Goal: Task Accomplishment & Management: Manage account settings

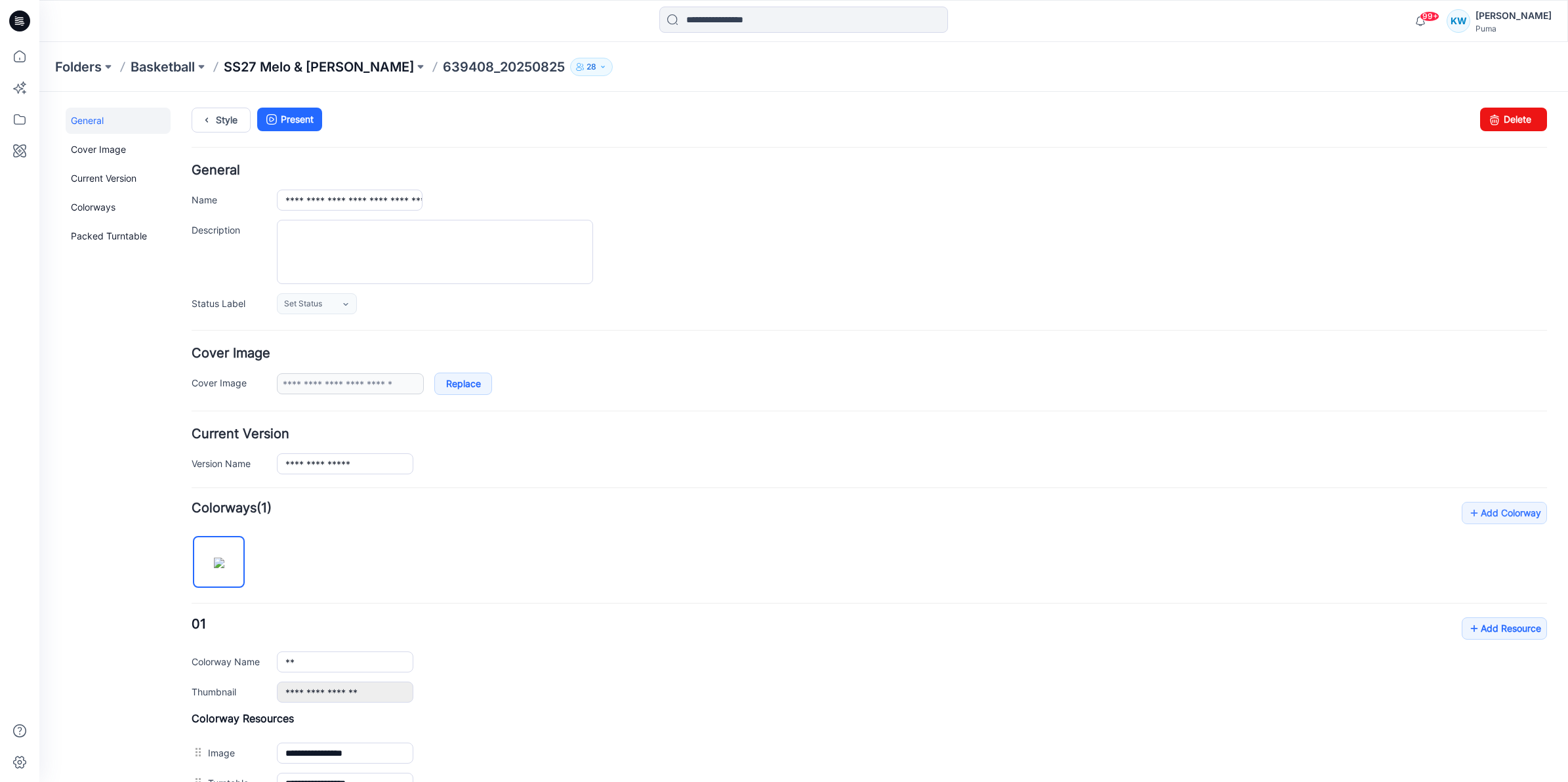
click at [317, 66] on p "SS27 Melo & [PERSON_NAME]" at bounding box center [319, 67] width 190 height 18
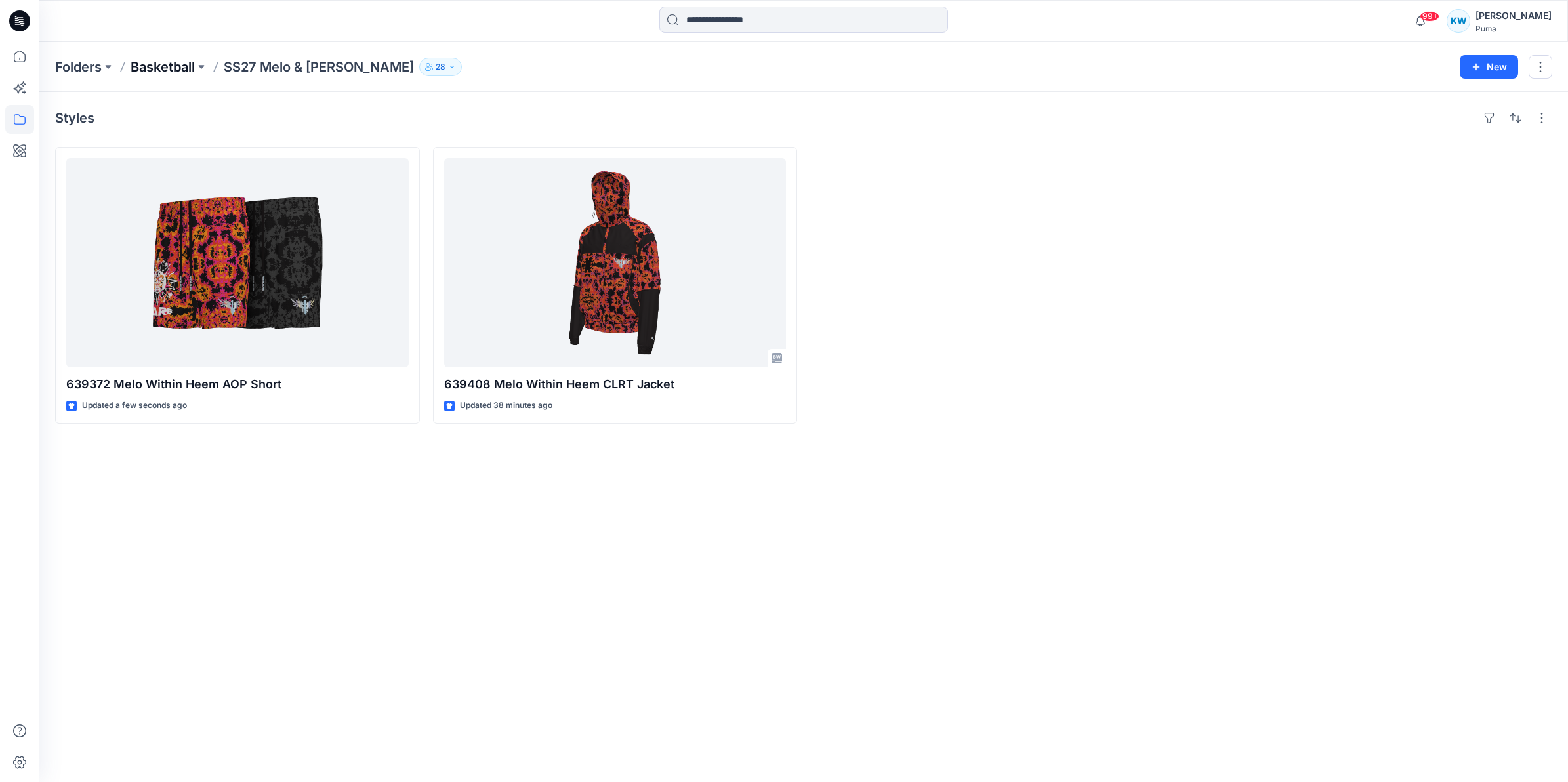
click at [181, 67] on p "Basketball" at bounding box center [162, 67] width 64 height 18
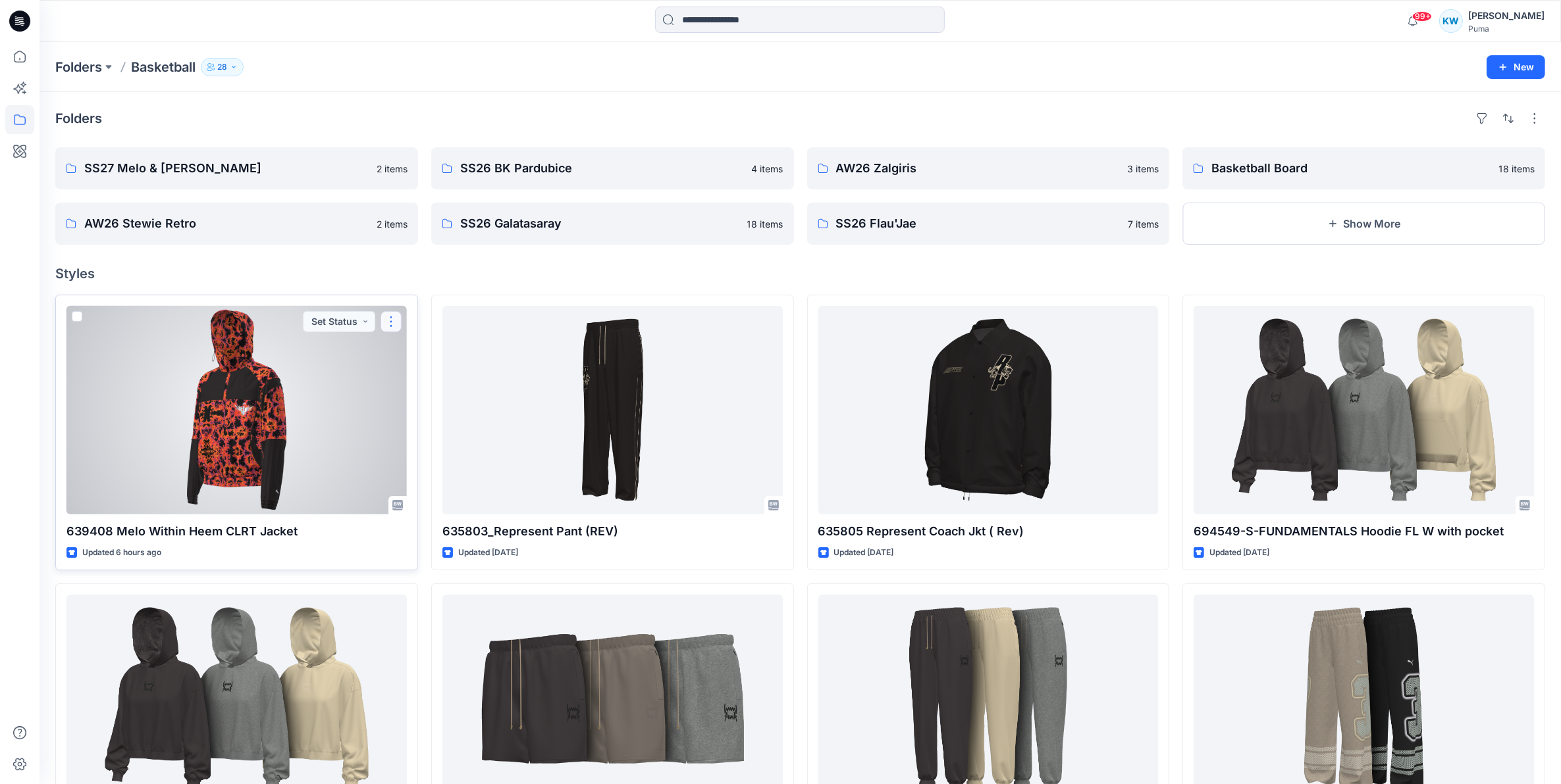
click at [393, 318] on button "button" at bounding box center [391, 321] width 21 height 21
click at [353, 323] on button "Set Status" at bounding box center [339, 321] width 72 height 21
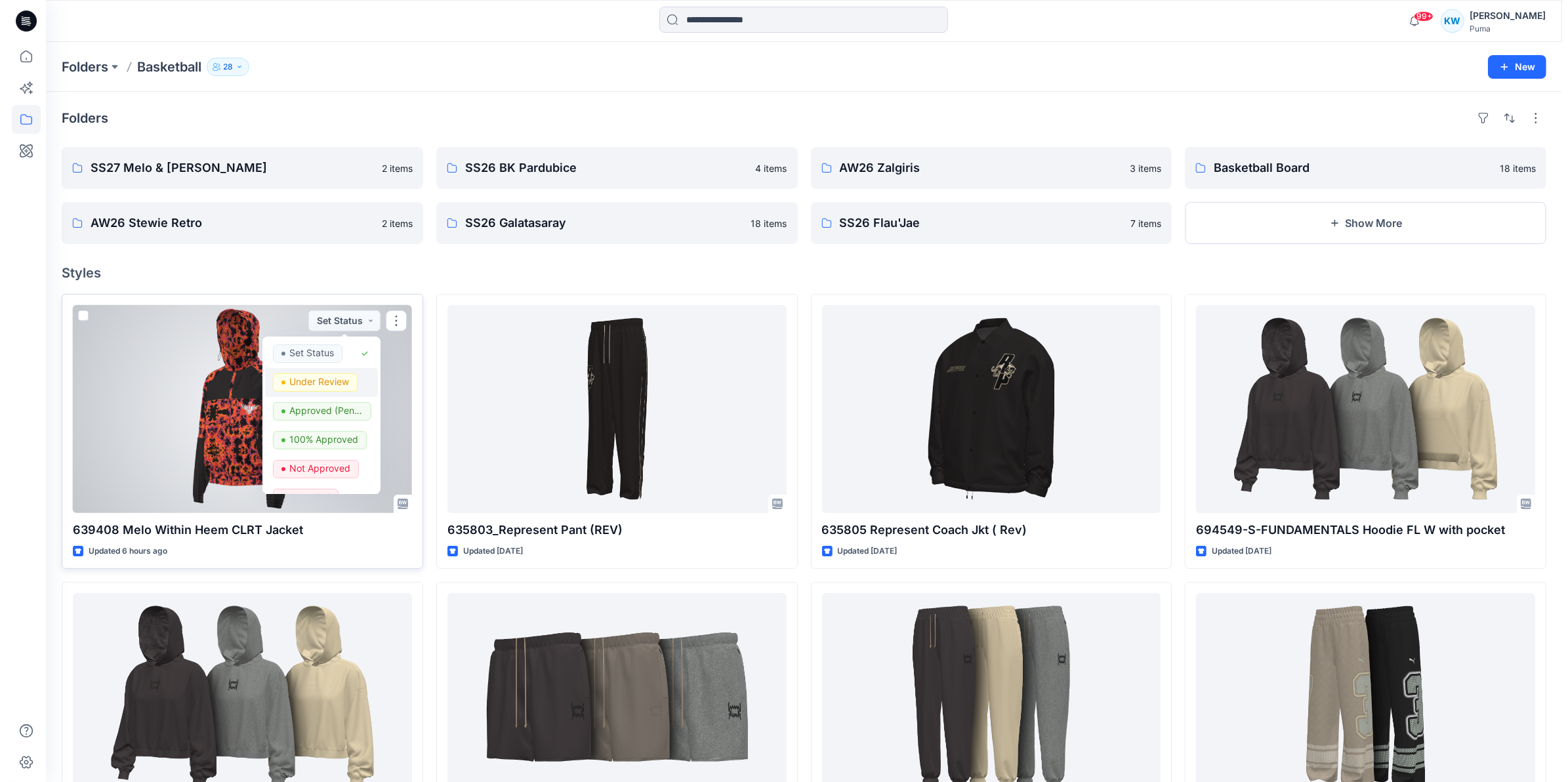
scroll to position [20, 0]
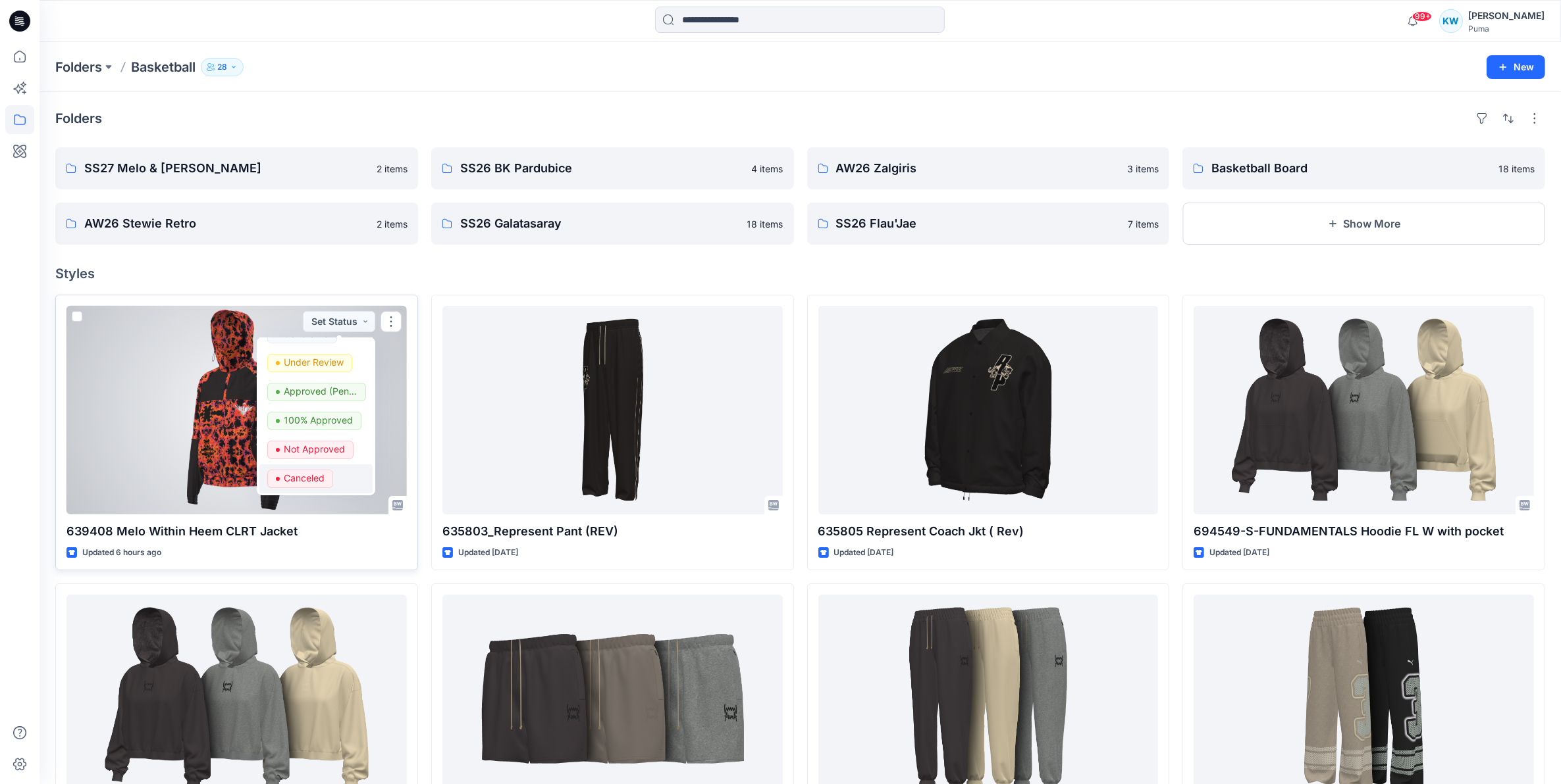
click at [314, 477] on p "Canceled" at bounding box center [304, 478] width 40 height 17
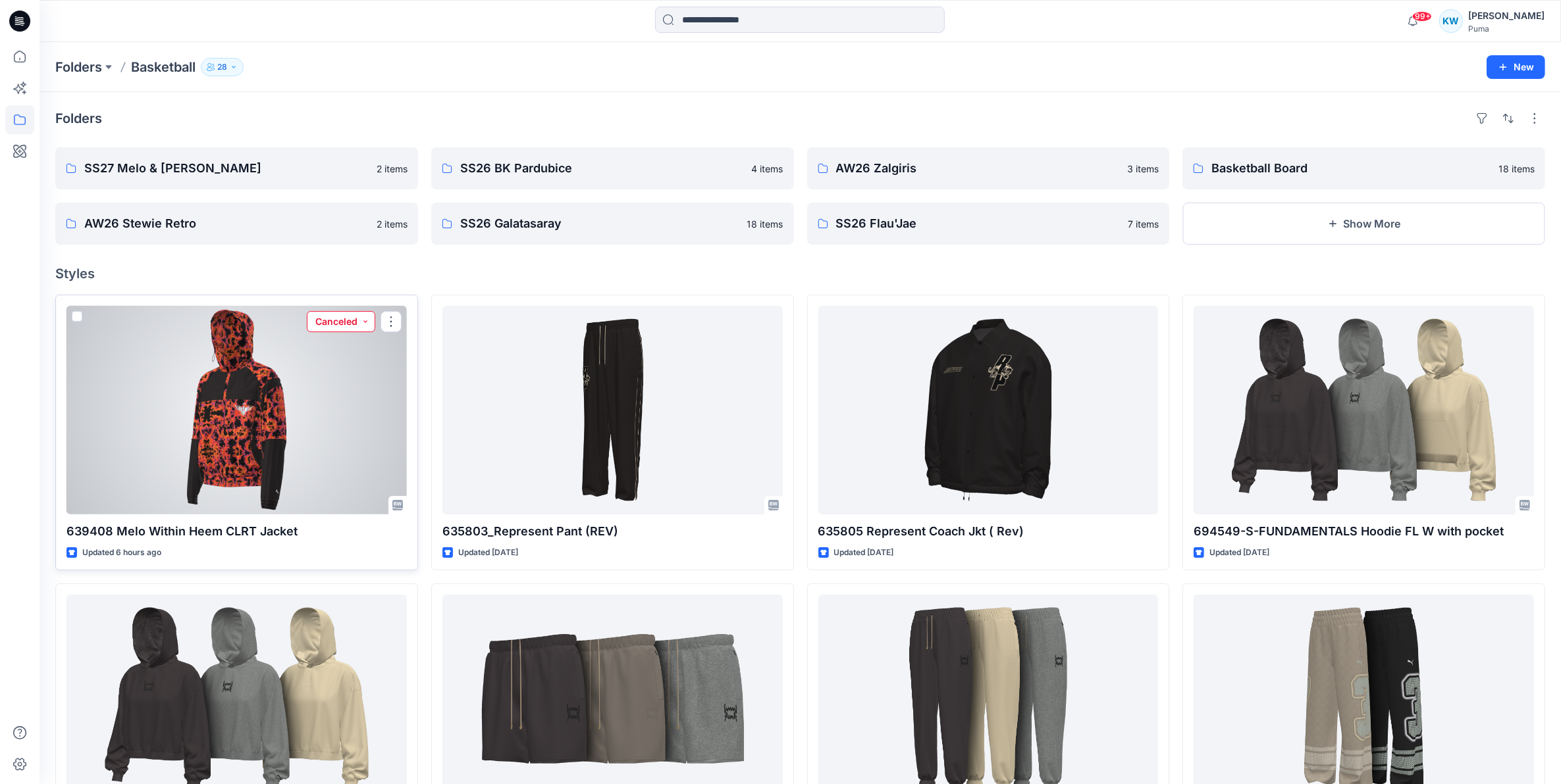
click at [365, 320] on button "Canceled" at bounding box center [341, 321] width 69 height 21
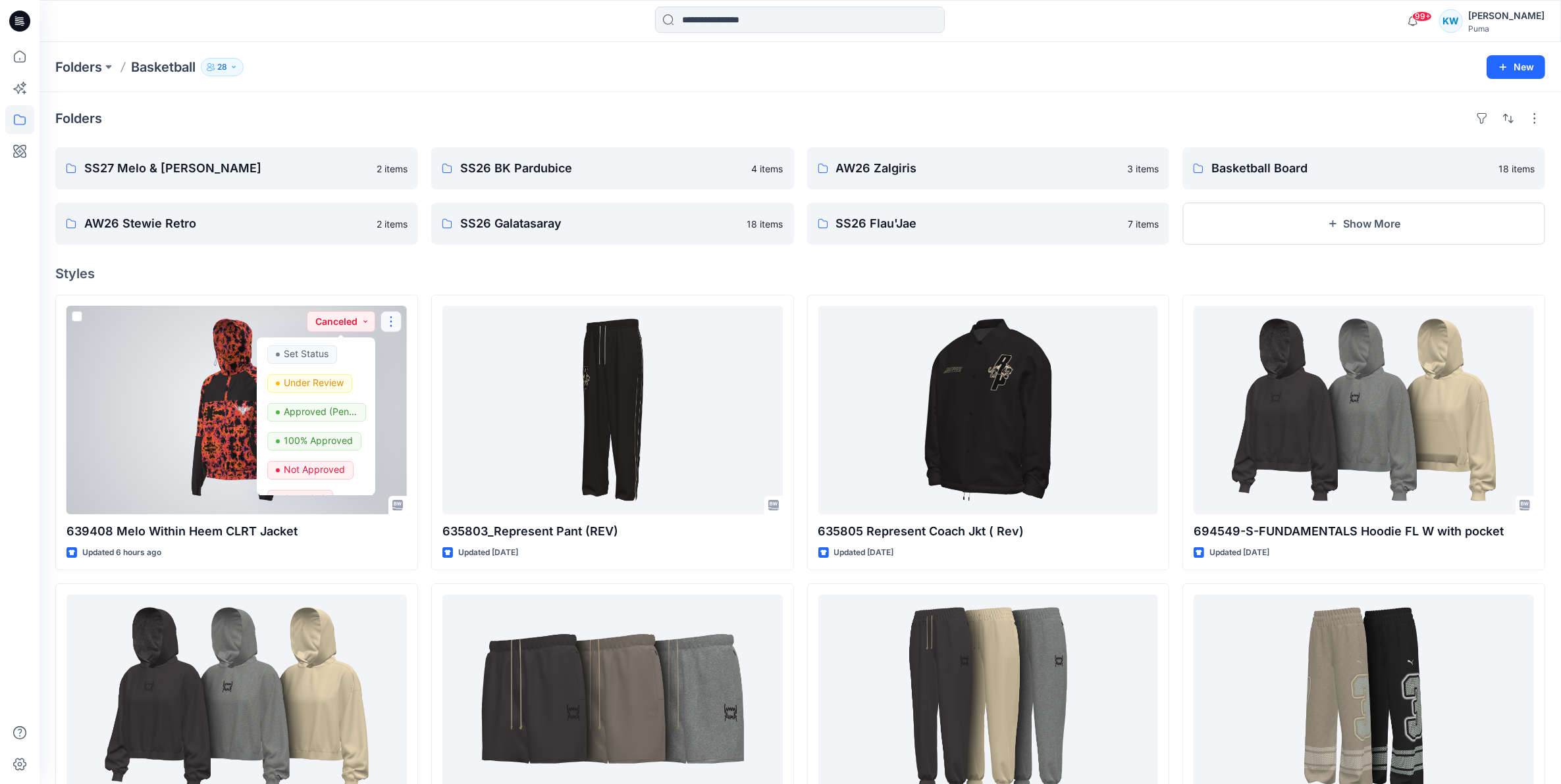
click at [395, 317] on button "button" at bounding box center [391, 321] width 21 height 21
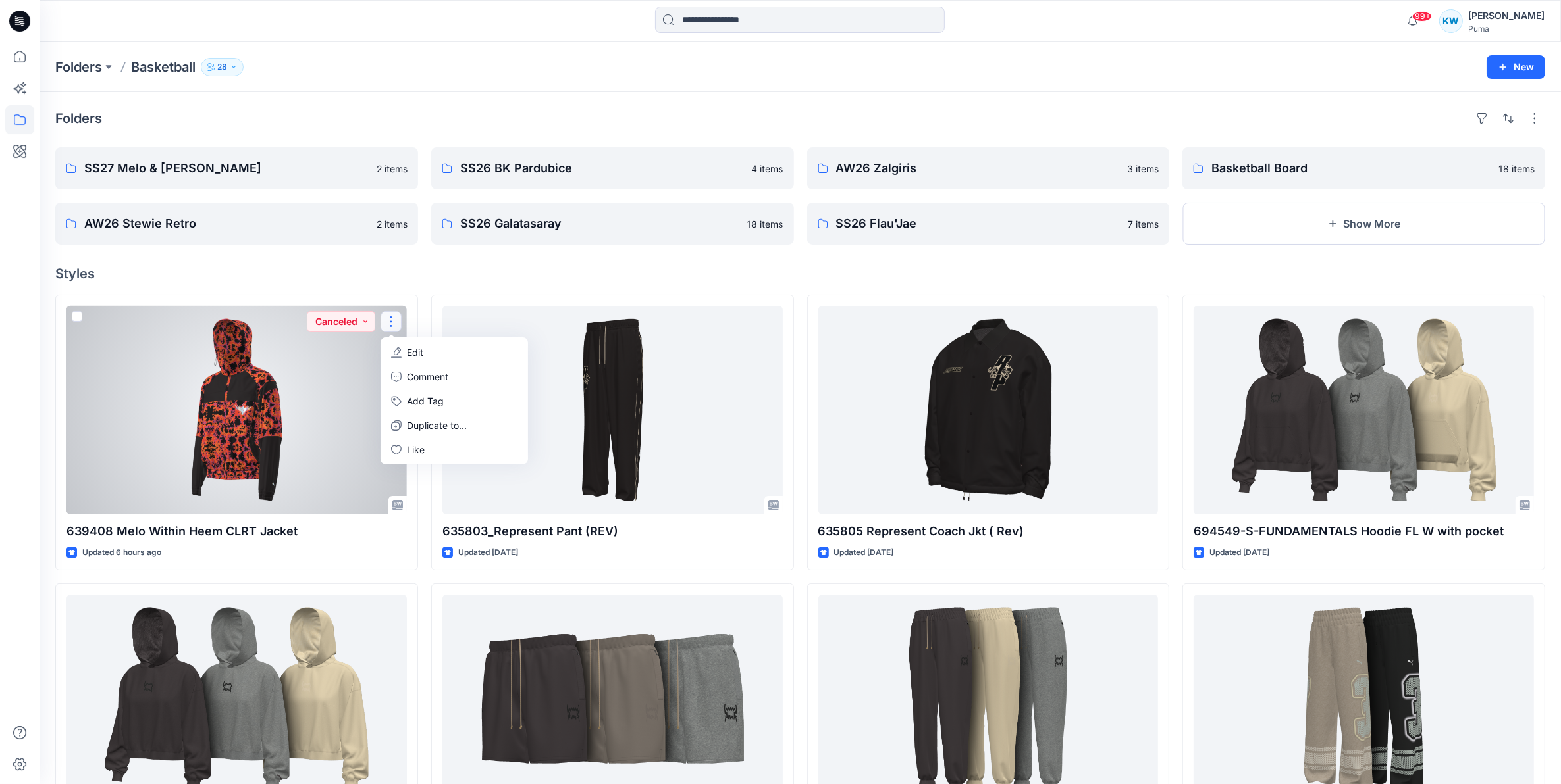
click at [416, 347] on p "Edit" at bounding box center [415, 352] width 17 height 14
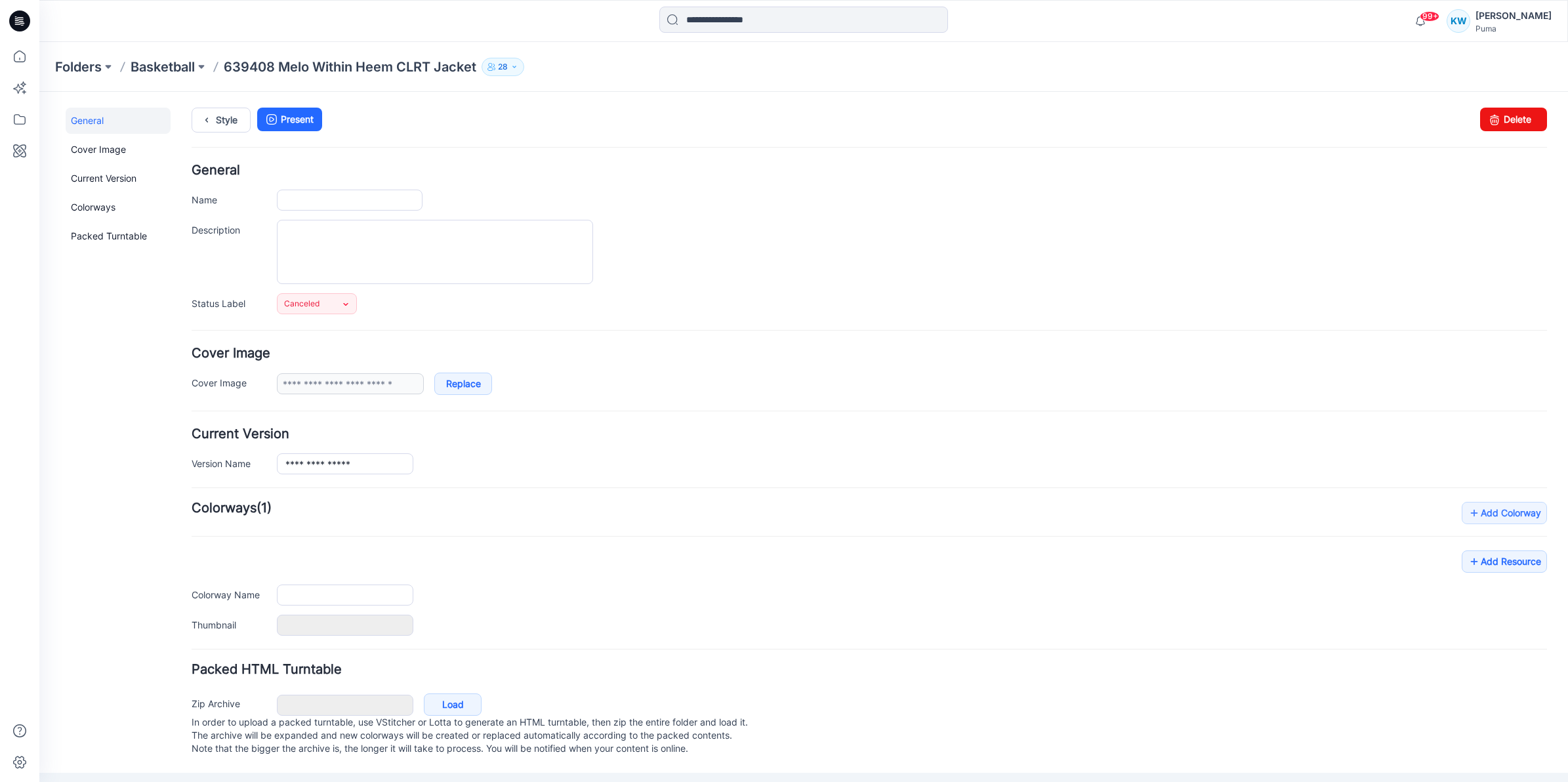
type input "**********"
type input "**"
type input "**********"
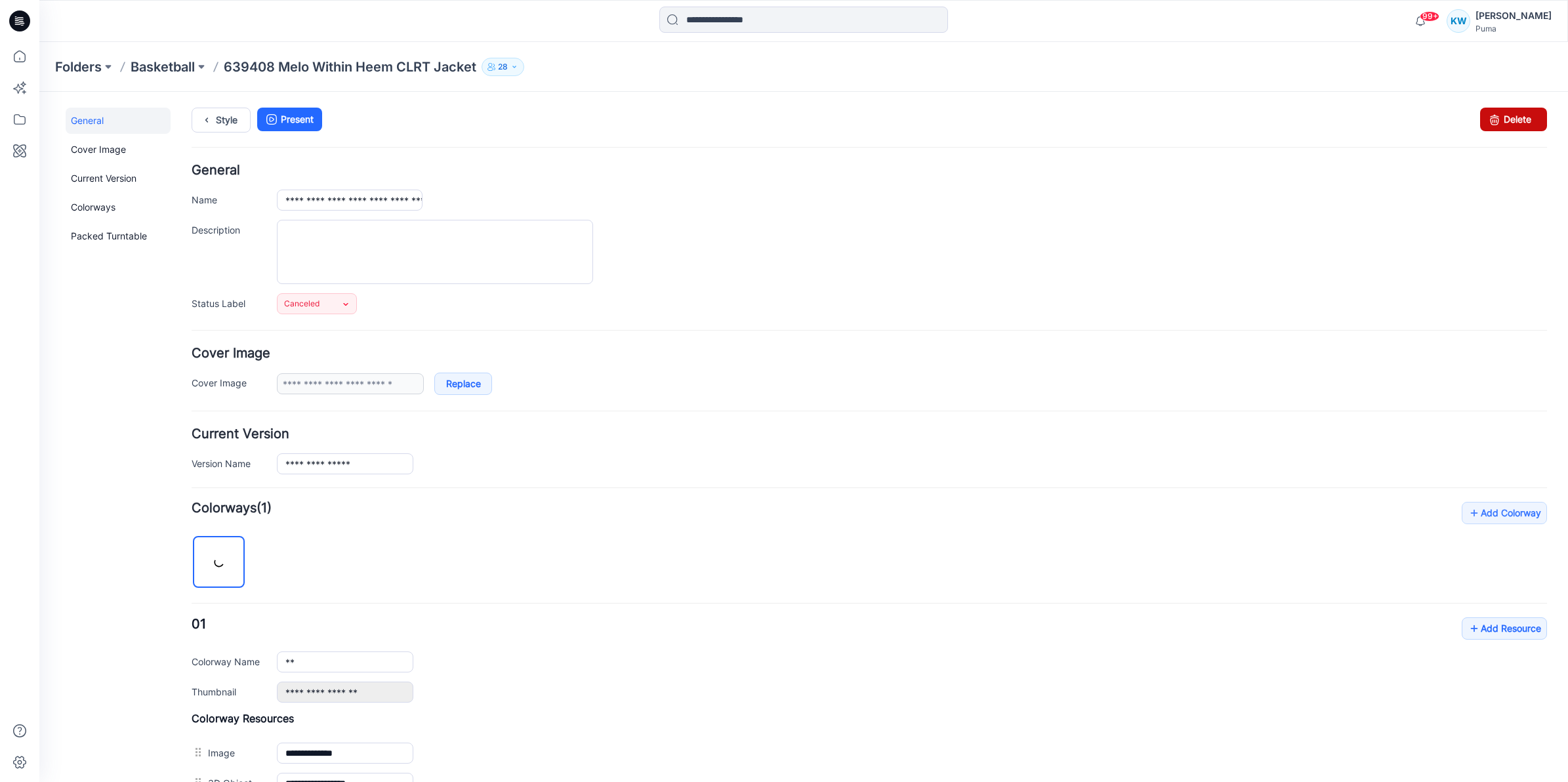
click at [1495, 114] on link "Delete" at bounding box center [1513, 119] width 67 height 24
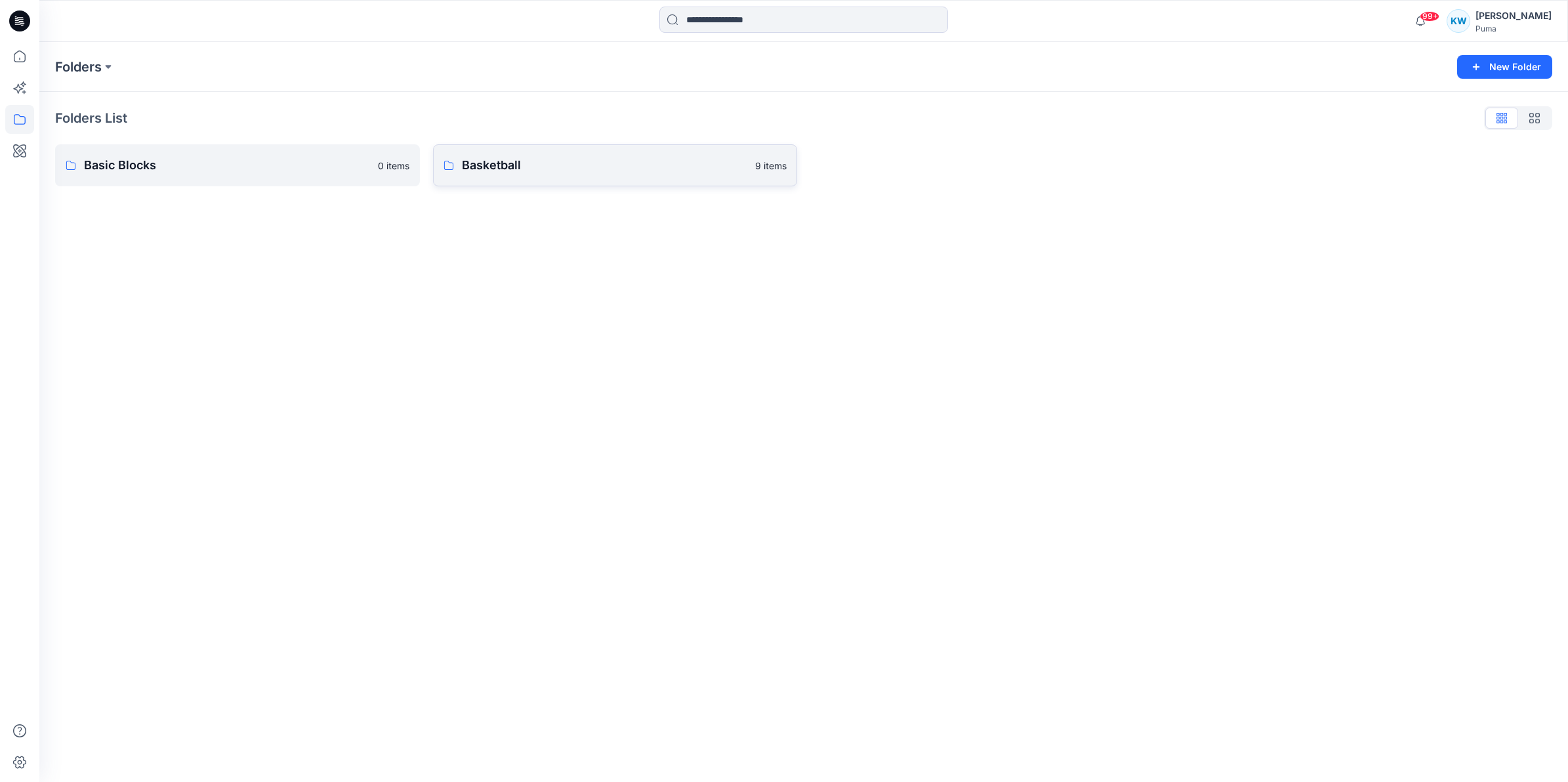
click at [527, 171] on p "Basketball" at bounding box center [604, 165] width 286 height 18
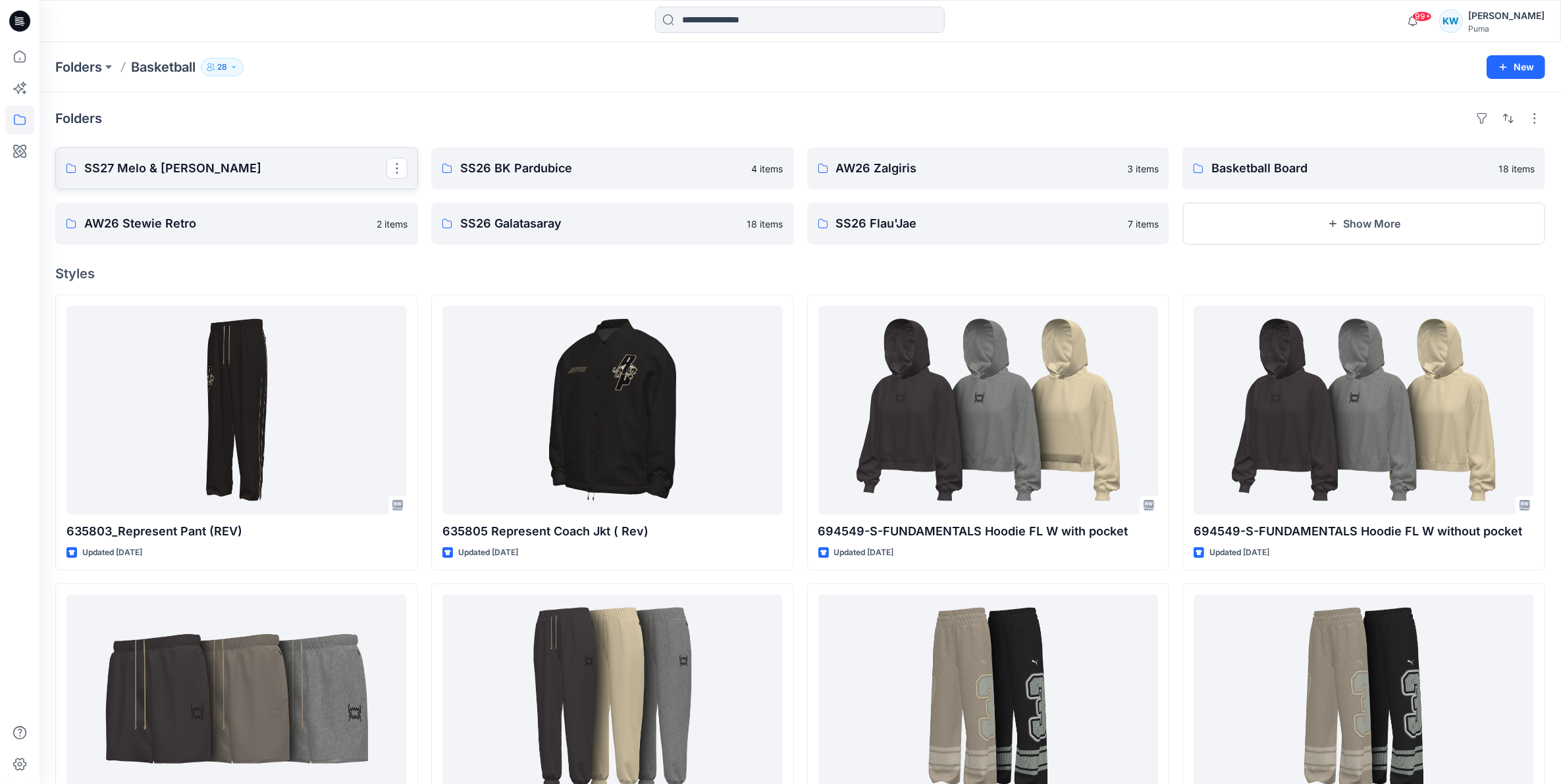
click at [213, 172] on p "SS27 Melo & [PERSON_NAME]" at bounding box center [235, 168] width 302 height 18
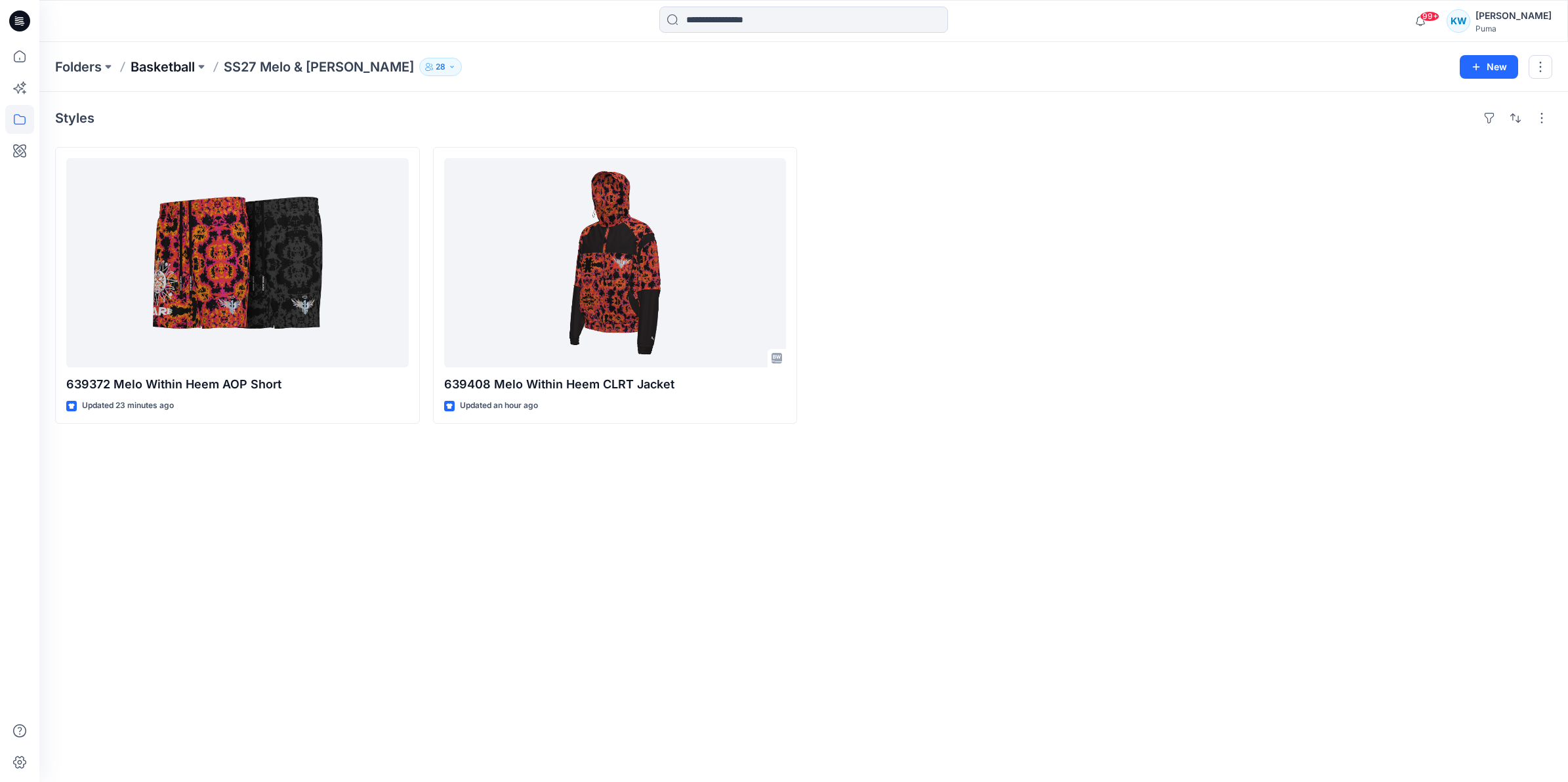
click at [154, 75] on div "Folders Basketball SS27 Melo & Lafrance 28 New" at bounding box center [804, 67] width 1529 height 50
click at [200, 67] on button at bounding box center [201, 67] width 13 height 18
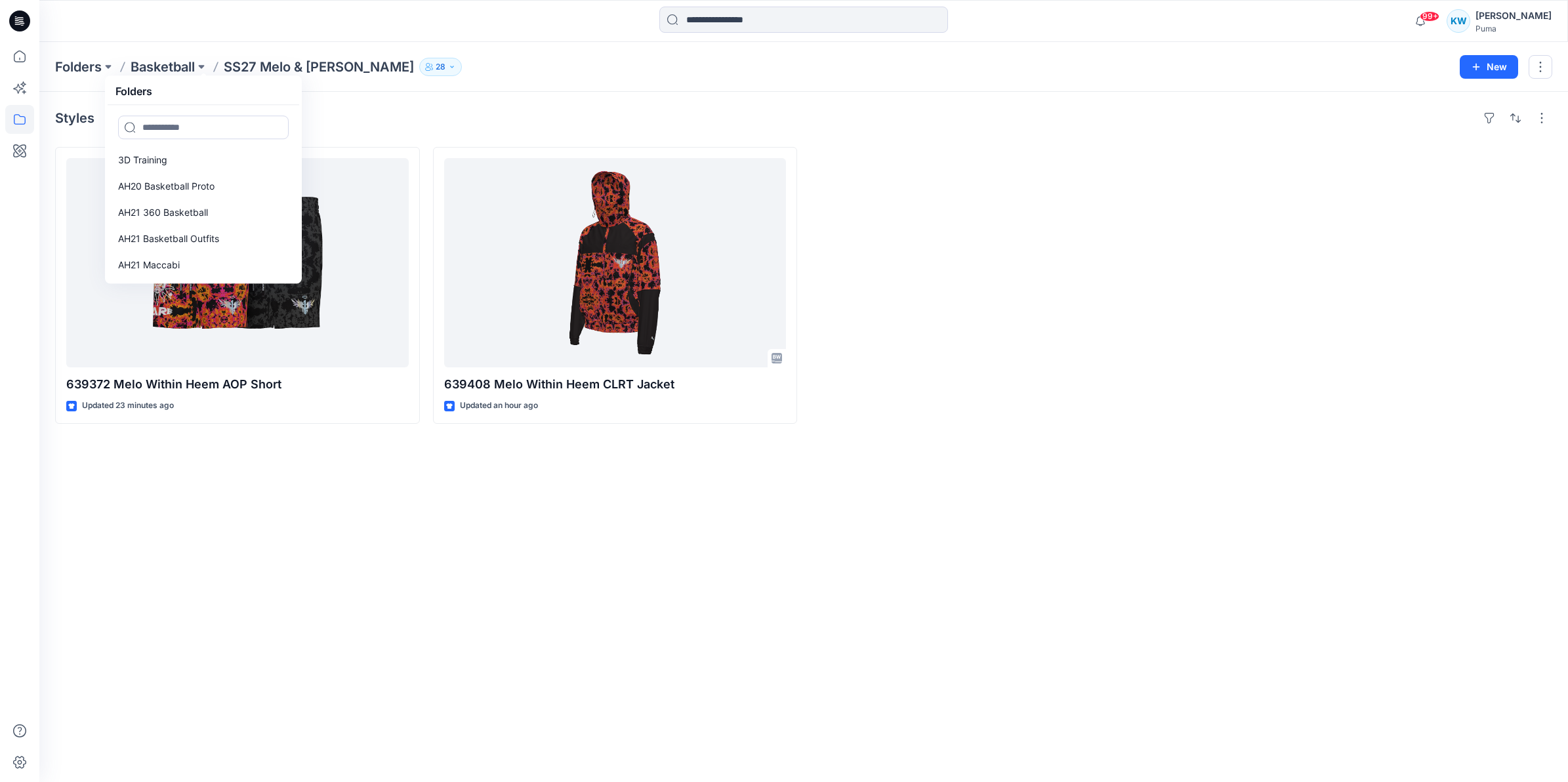
click at [273, 67] on p "SS27 Melo & [PERSON_NAME]" at bounding box center [319, 67] width 190 height 18
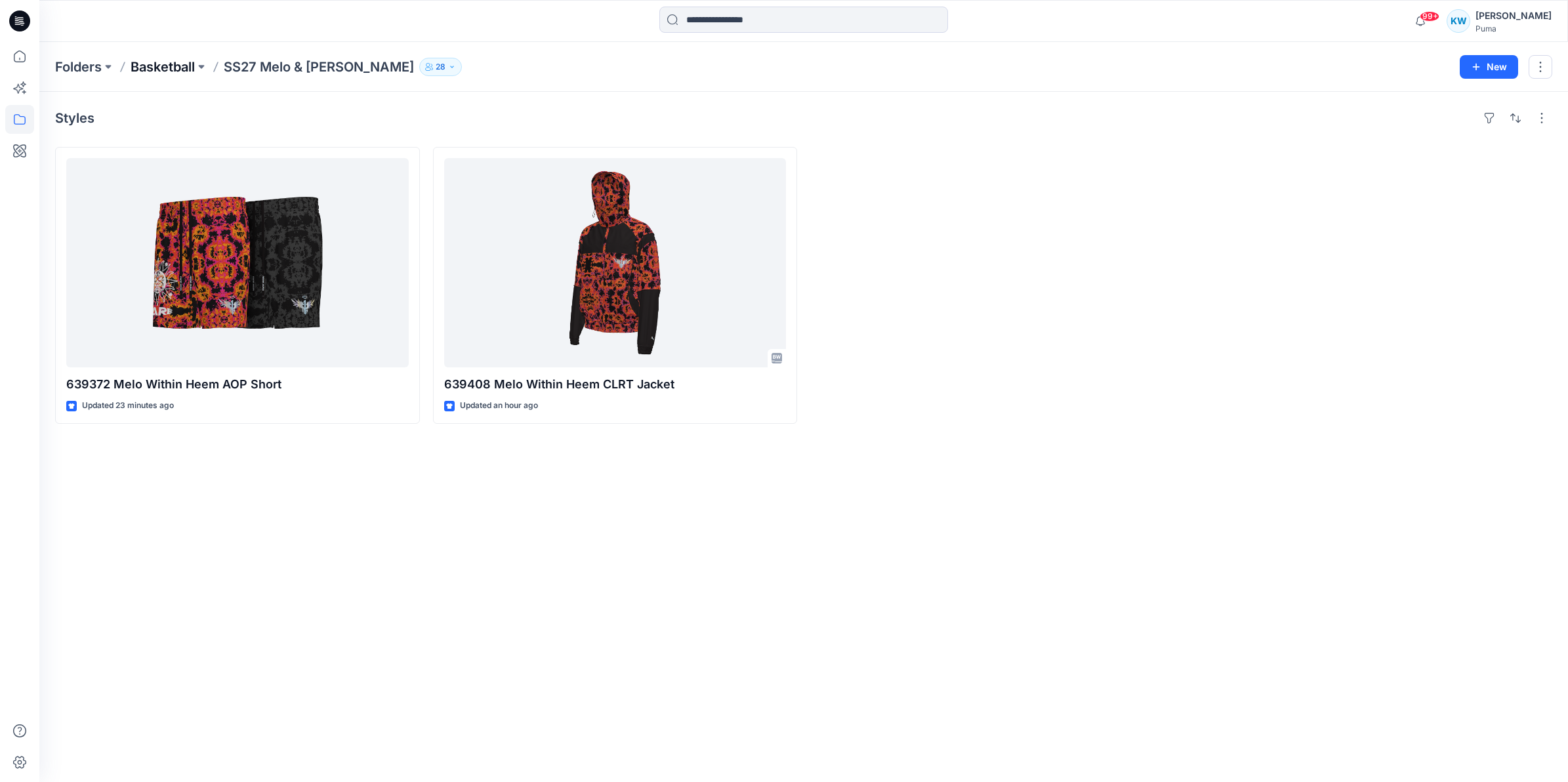
click at [182, 69] on p "Basketball" at bounding box center [162, 67] width 64 height 18
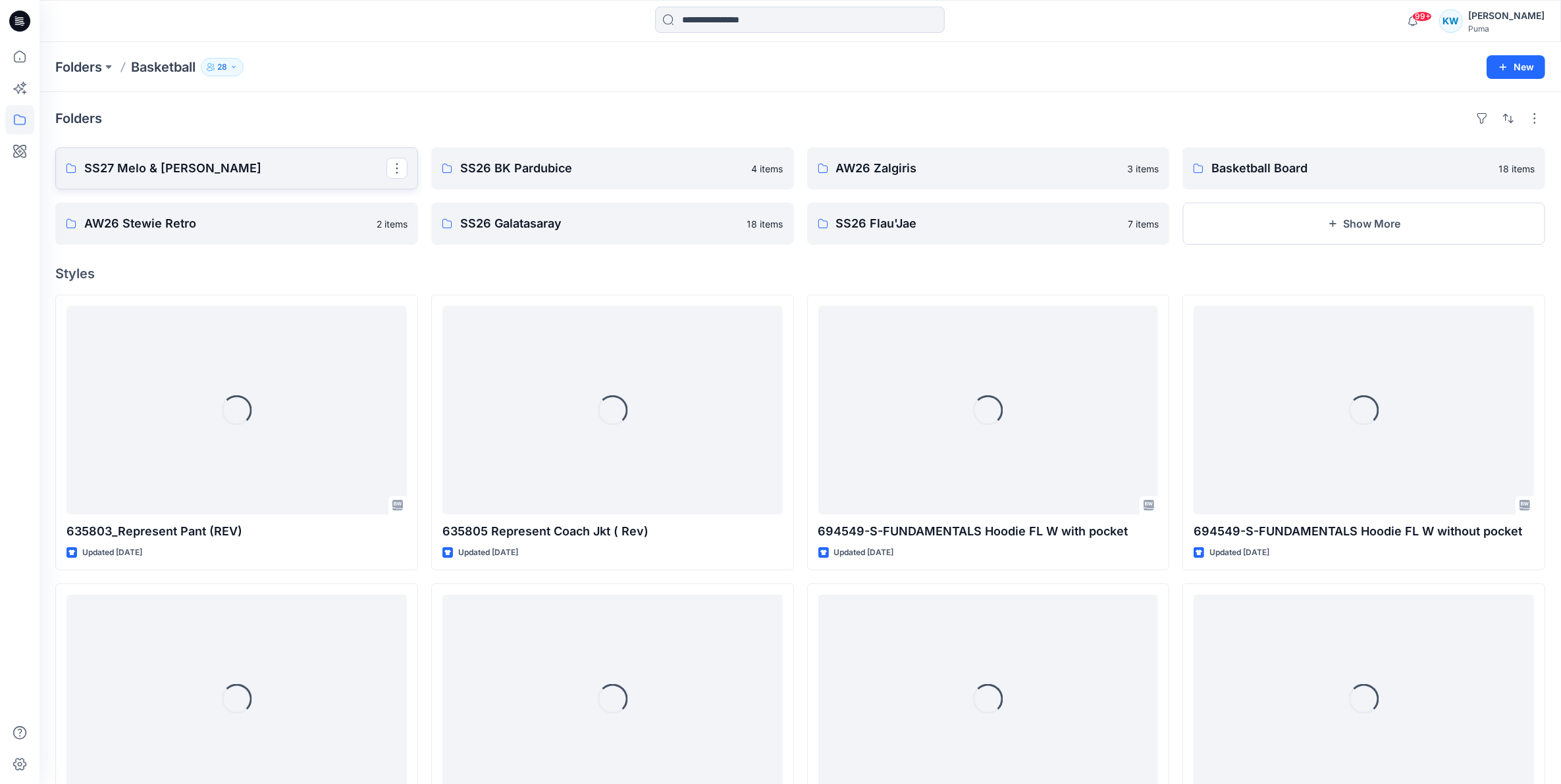
click at [248, 164] on p "SS27 Melo & [PERSON_NAME]" at bounding box center [235, 168] width 302 height 18
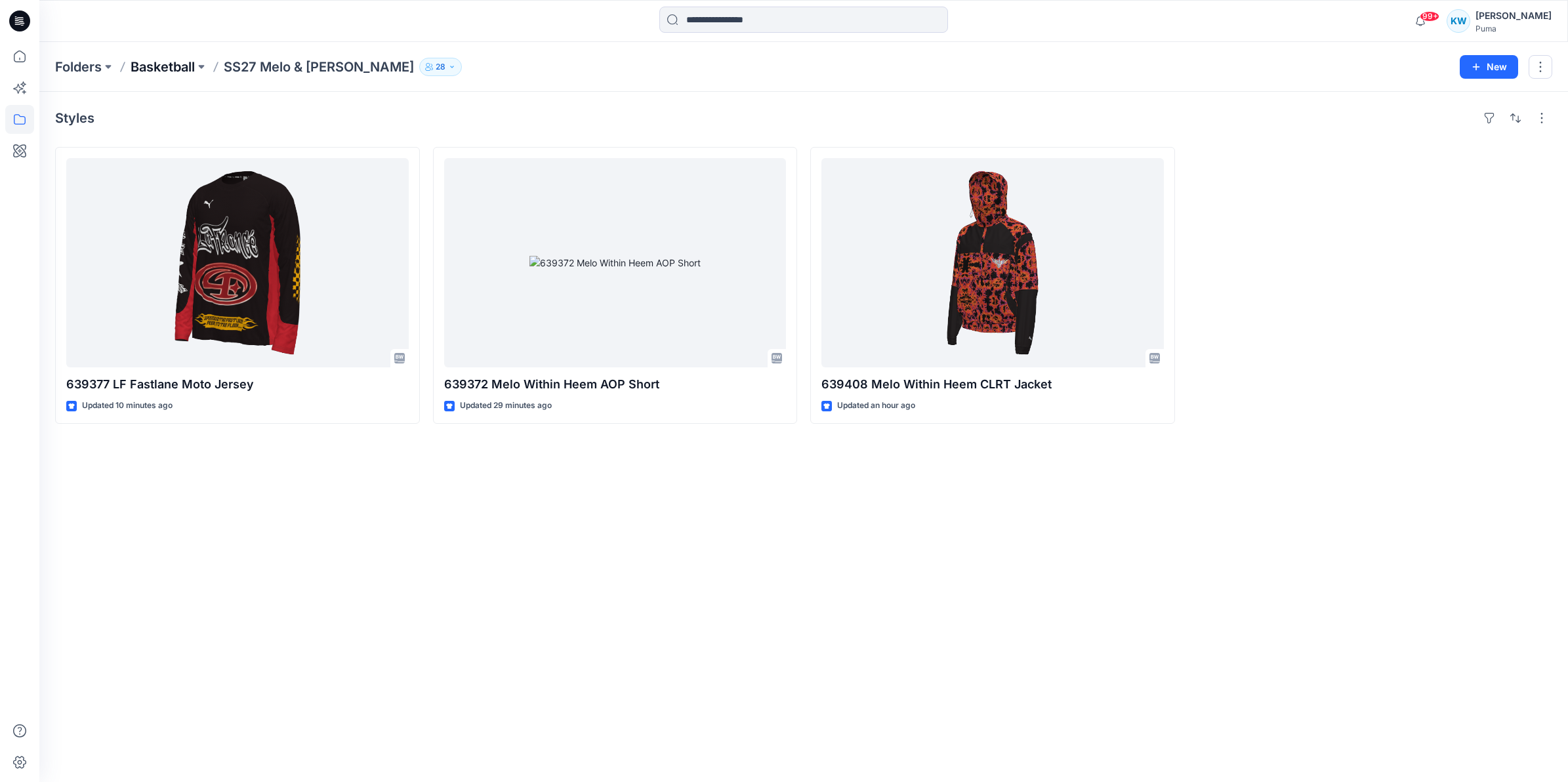
click at [182, 59] on p "Basketball" at bounding box center [162, 67] width 64 height 18
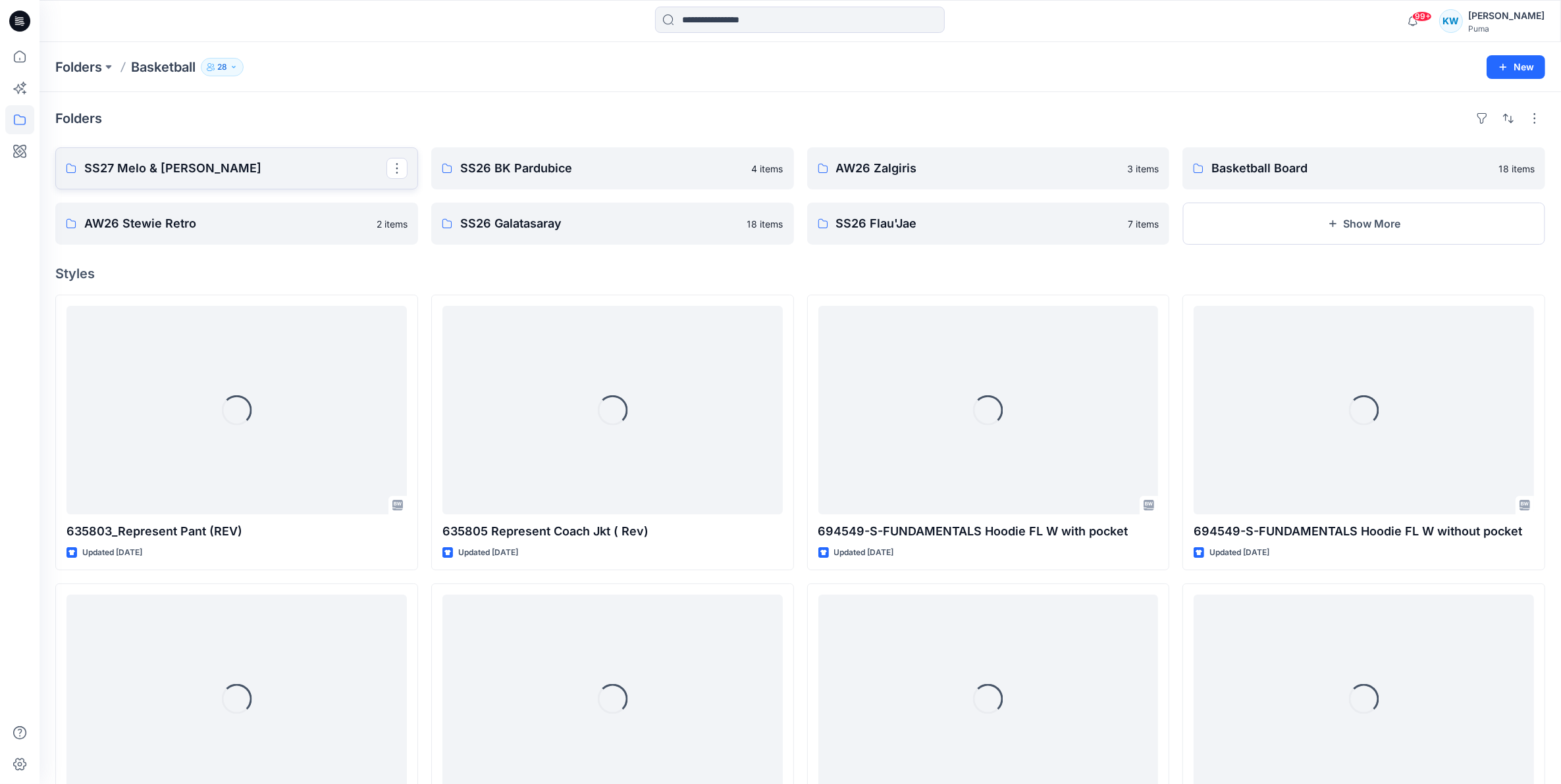
click at [215, 172] on p "SS27 Melo & [PERSON_NAME]" at bounding box center [235, 168] width 302 height 18
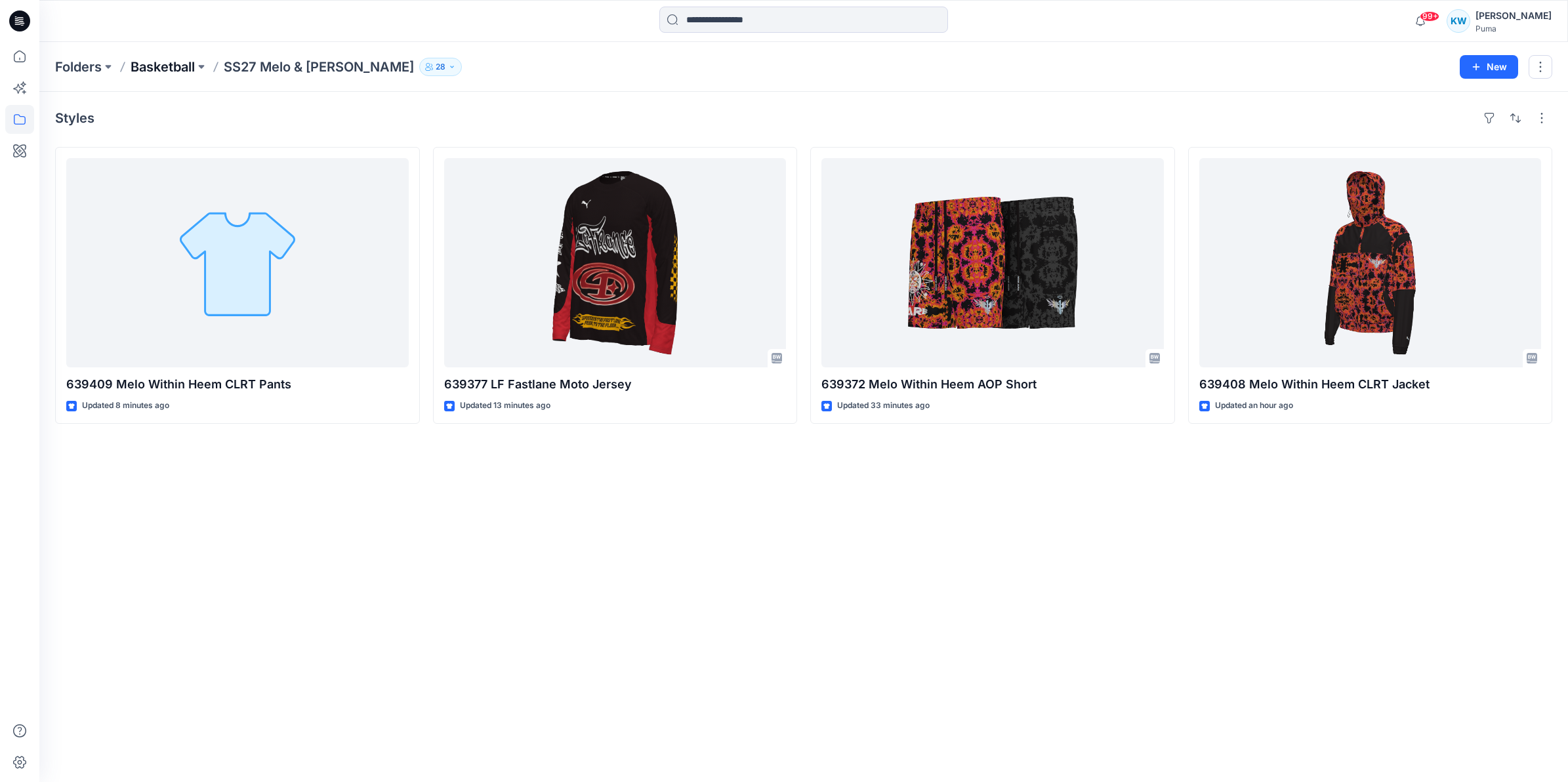
click at [158, 67] on p "Basketball" at bounding box center [162, 67] width 64 height 18
